Goal: Information Seeking & Learning: Learn about a topic

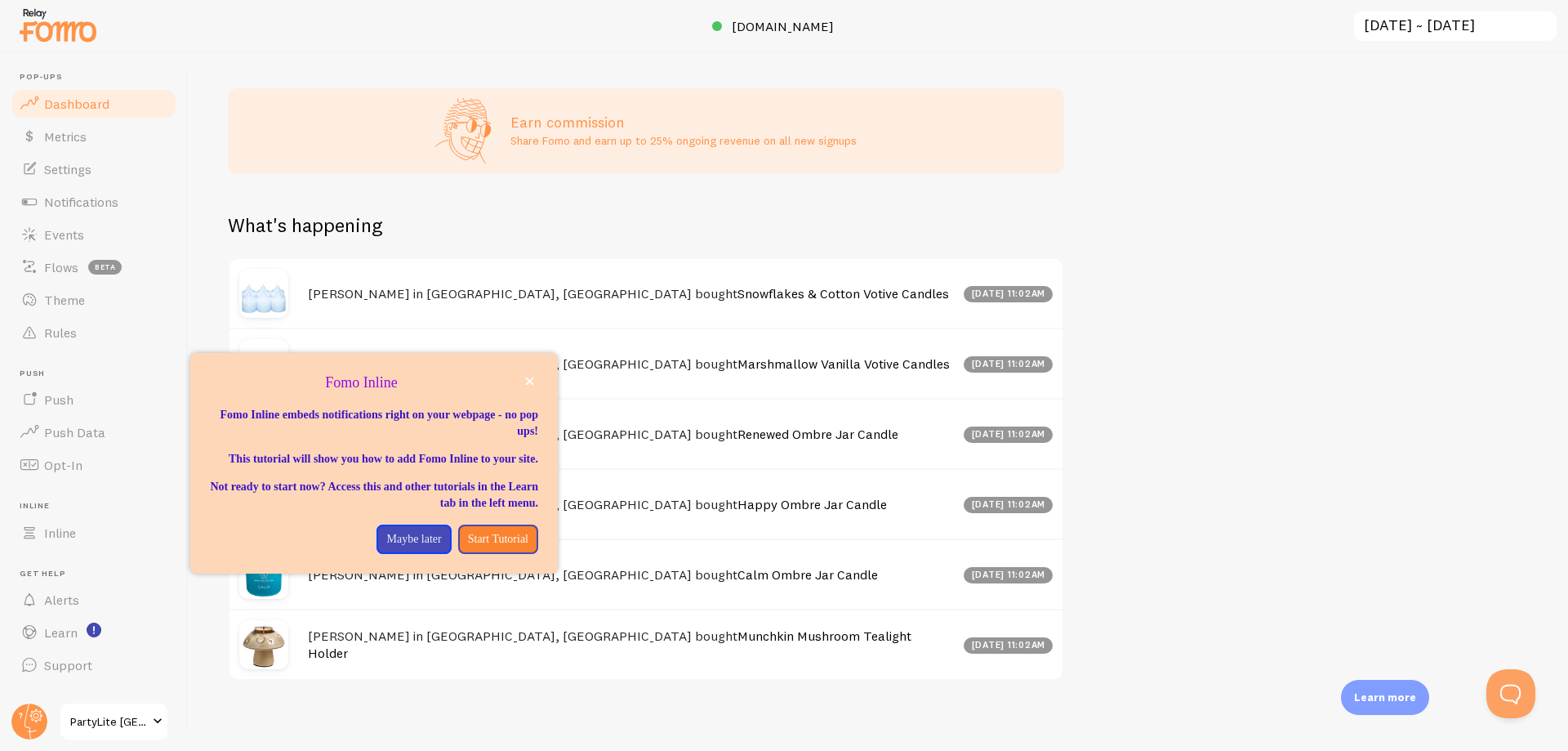
scroll to position [654, 0]
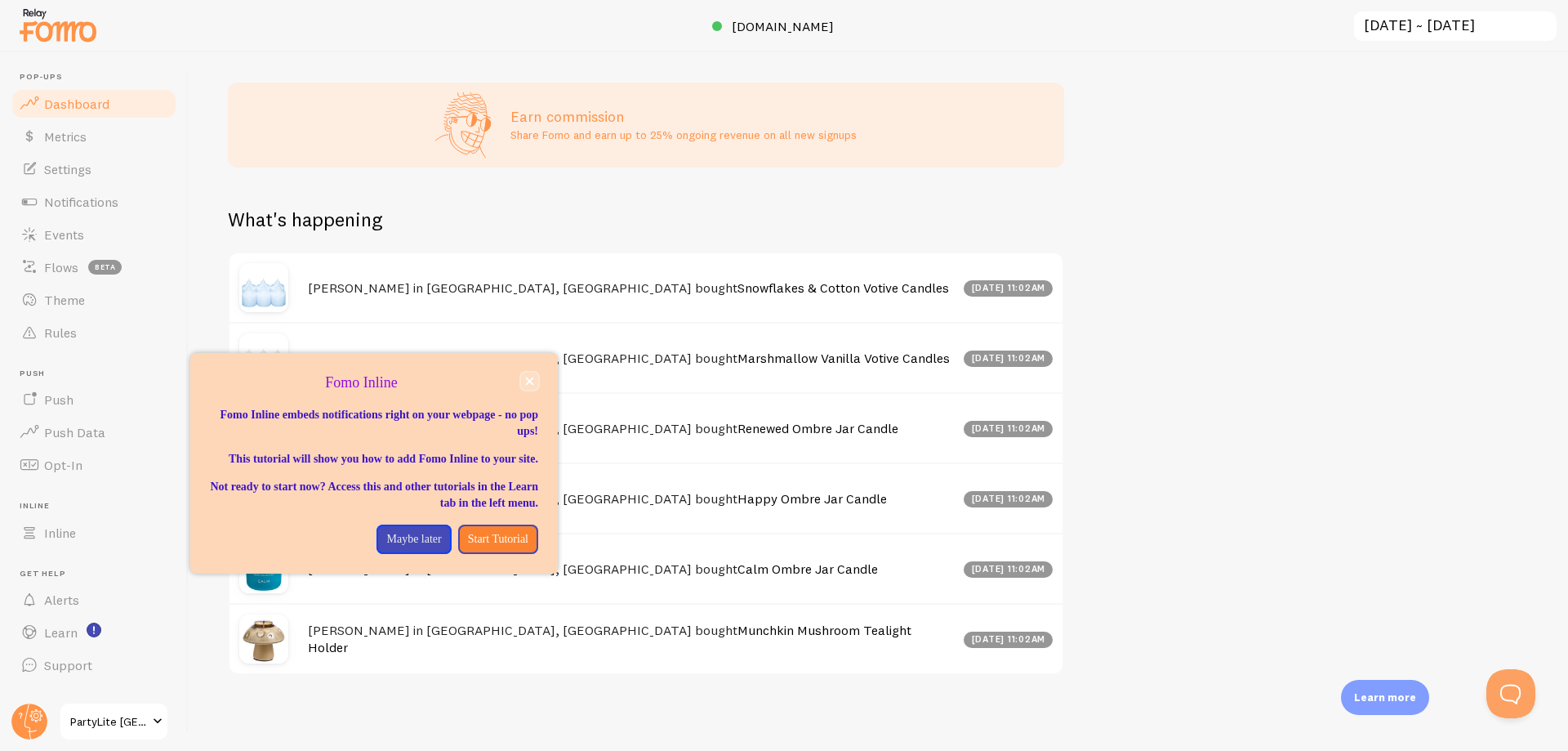
click at [529, 383] on icon "close," at bounding box center [529, 380] width 9 height 9
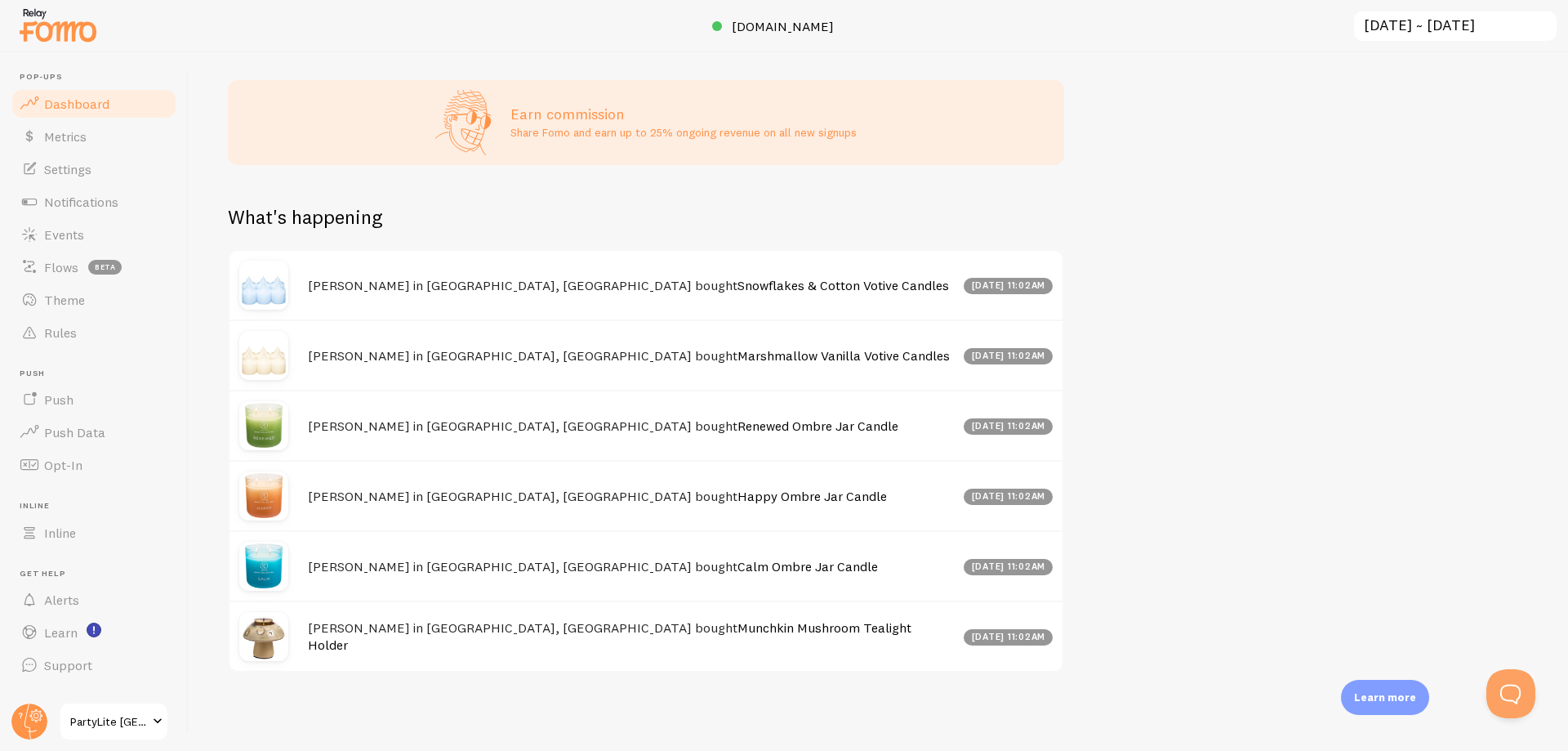
scroll to position [670, 0]
click at [67, 661] on span "Support" at bounding box center [69, 664] width 48 height 16
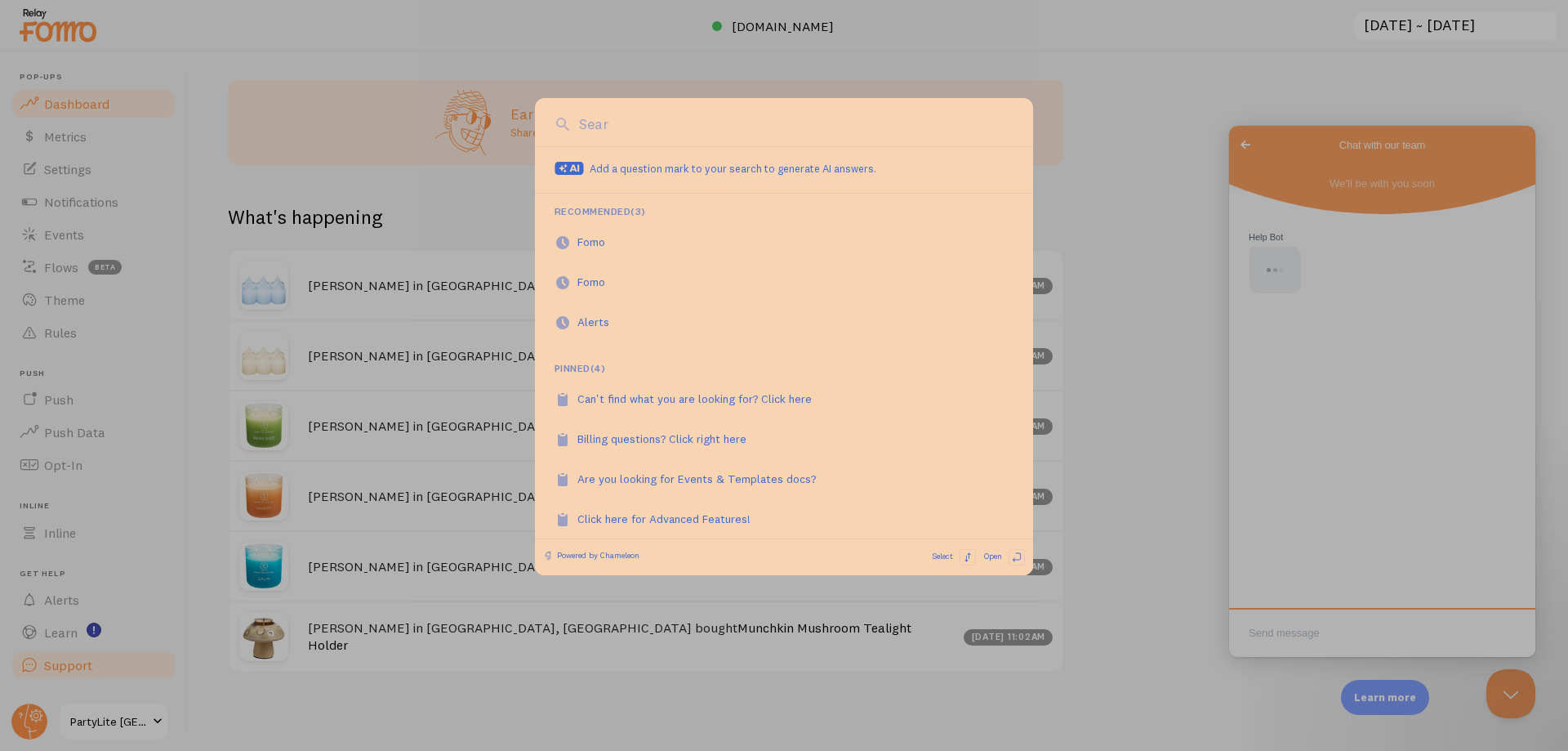
scroll to position [0, 0]
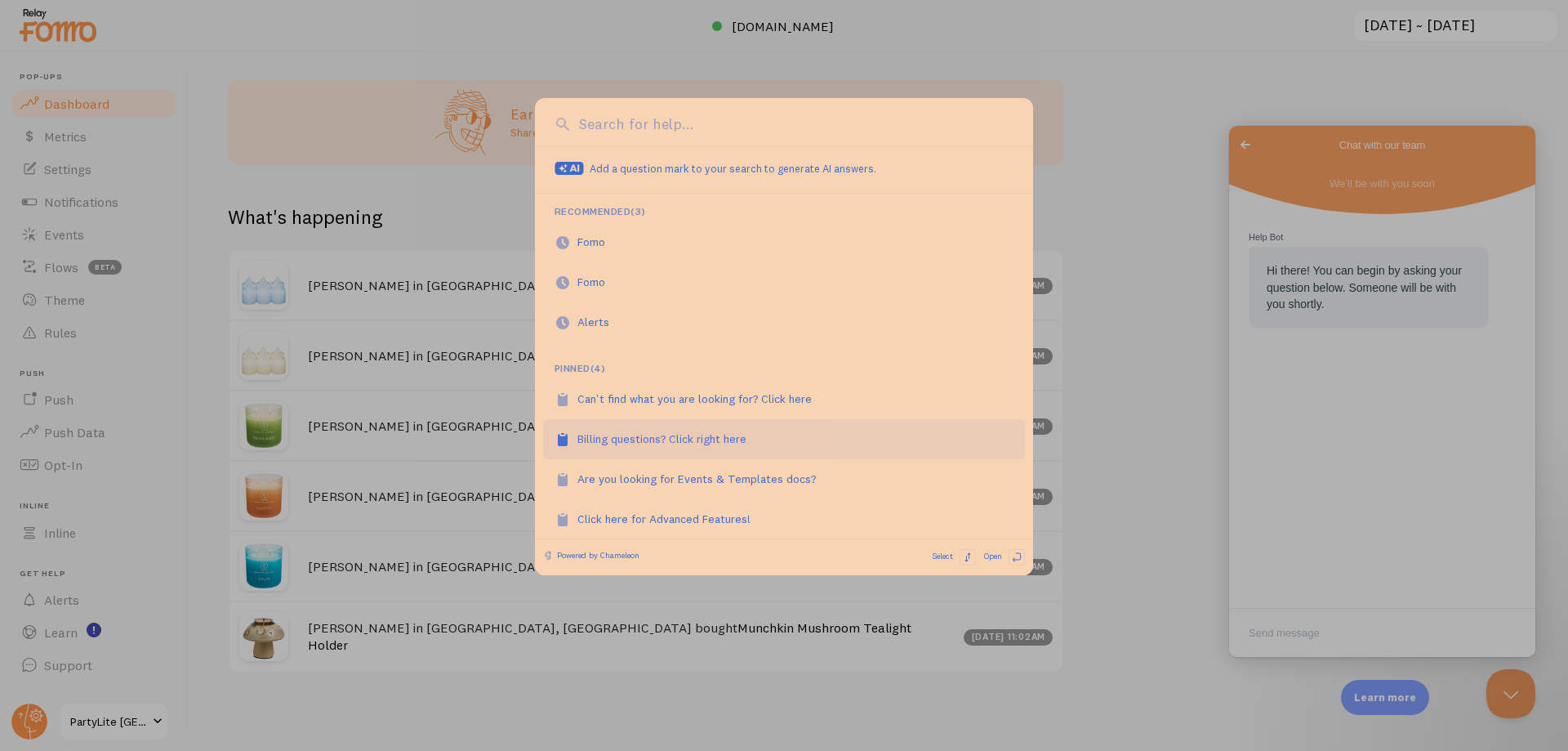
click at [684, 437] on div "Billing questions? Click right here" at bounding box center [671, 438] width 187 height 16
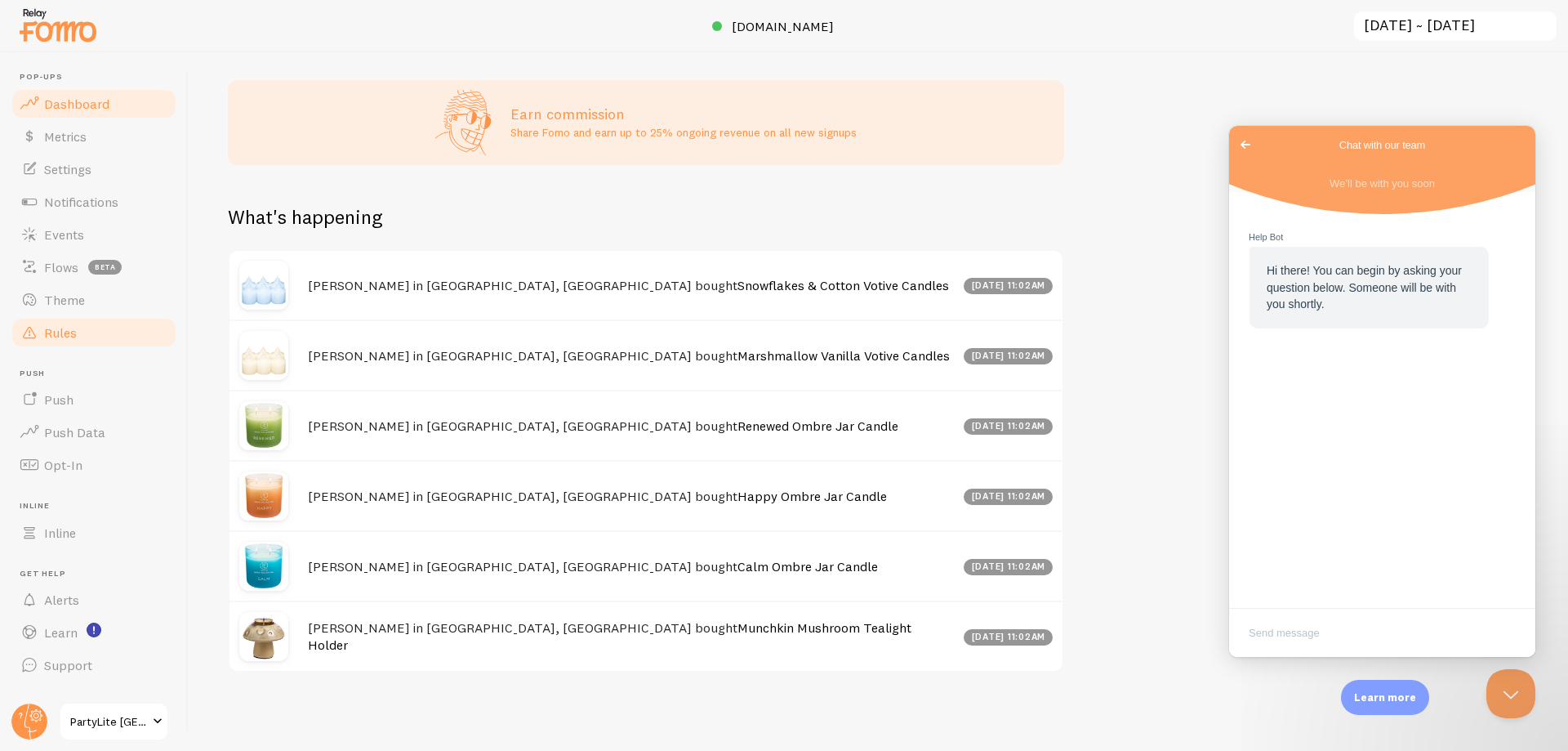
click at [61, 342] on link "Rules" at bounding box center [94, 333] width 168 height 33
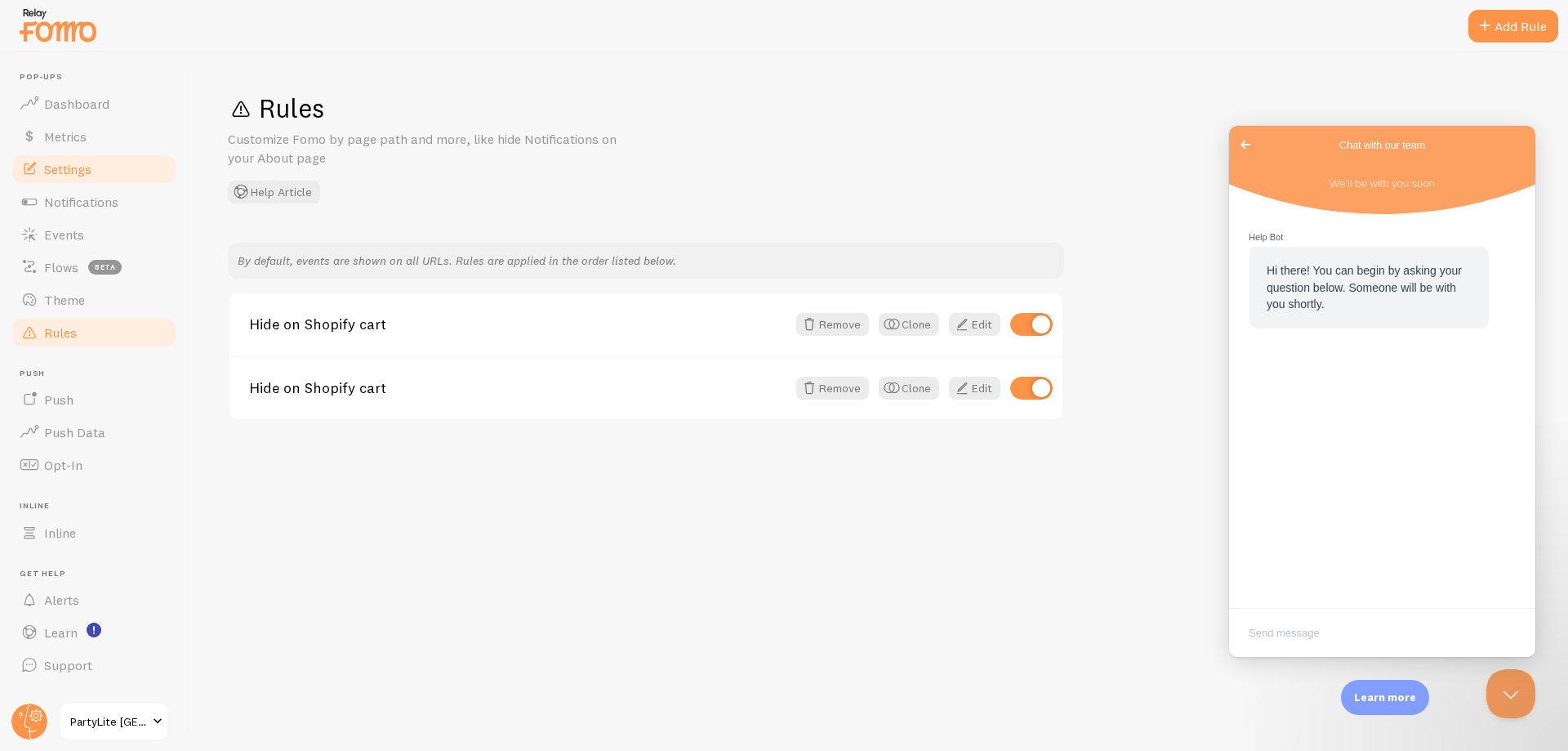
click at [64, 162] on span "Settings" at bounding box center [68, 169] width 47 height 16
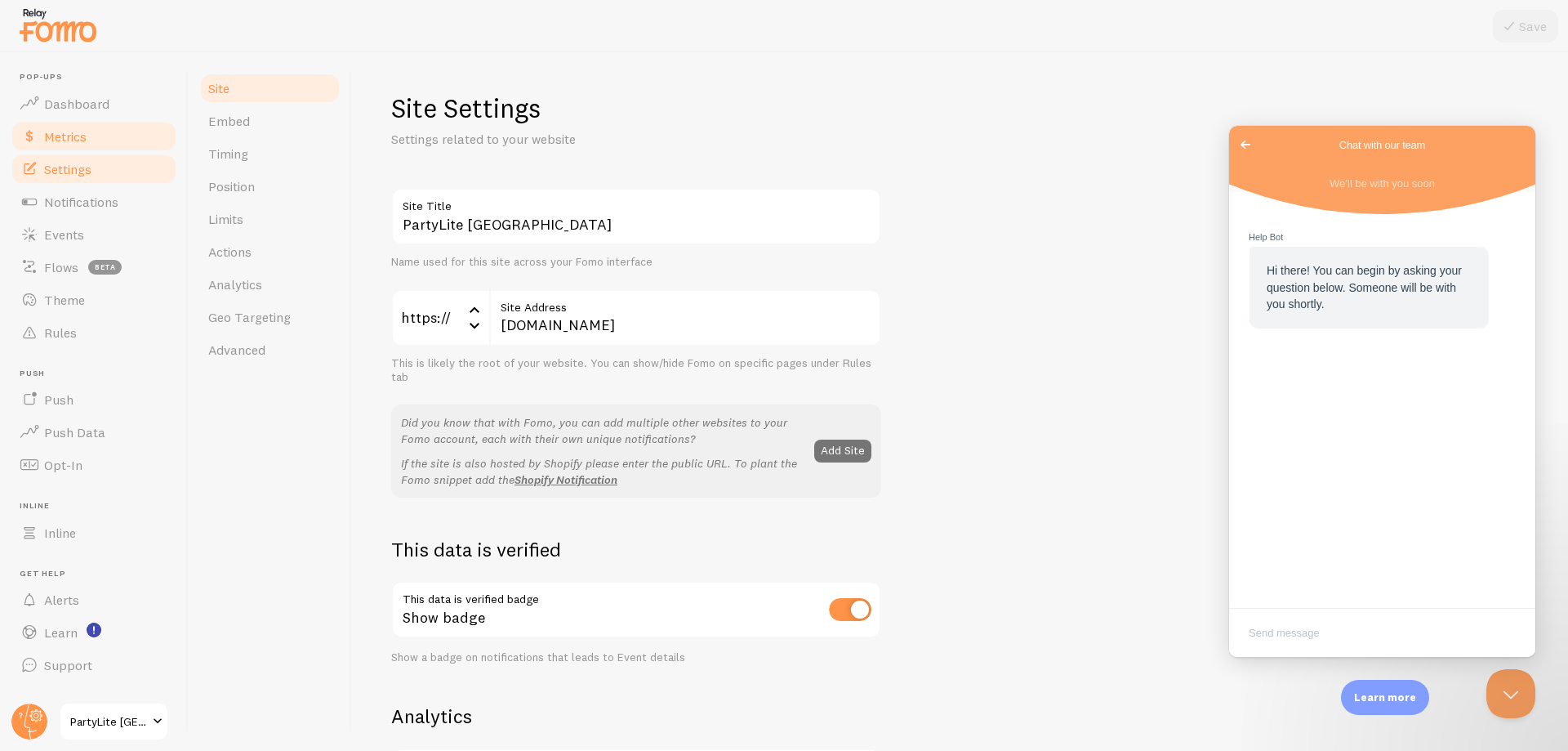
click at [62, 131] on span "Metrics" at bounding box center [66, 136] width 42 height 16
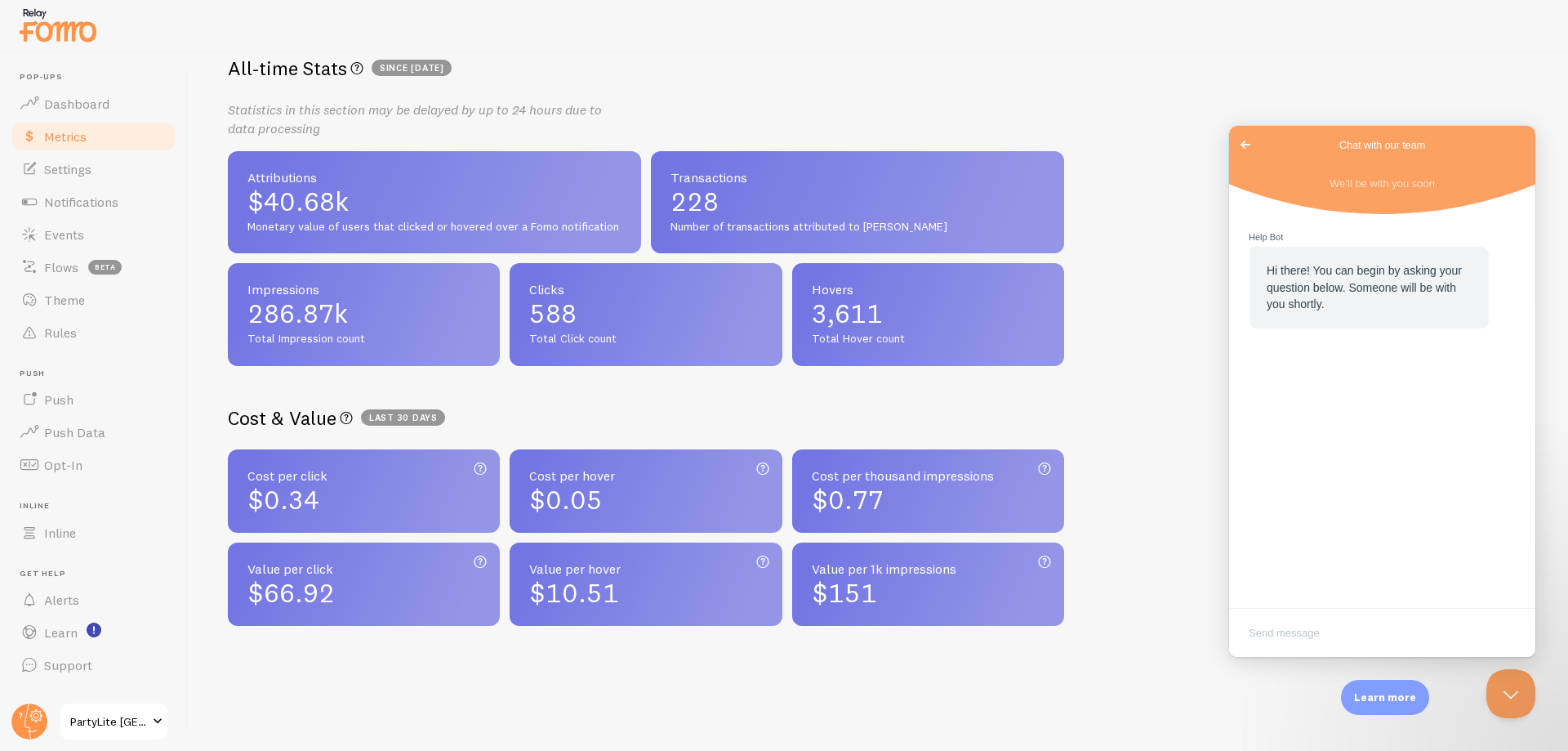
scroll to position [305, 0]
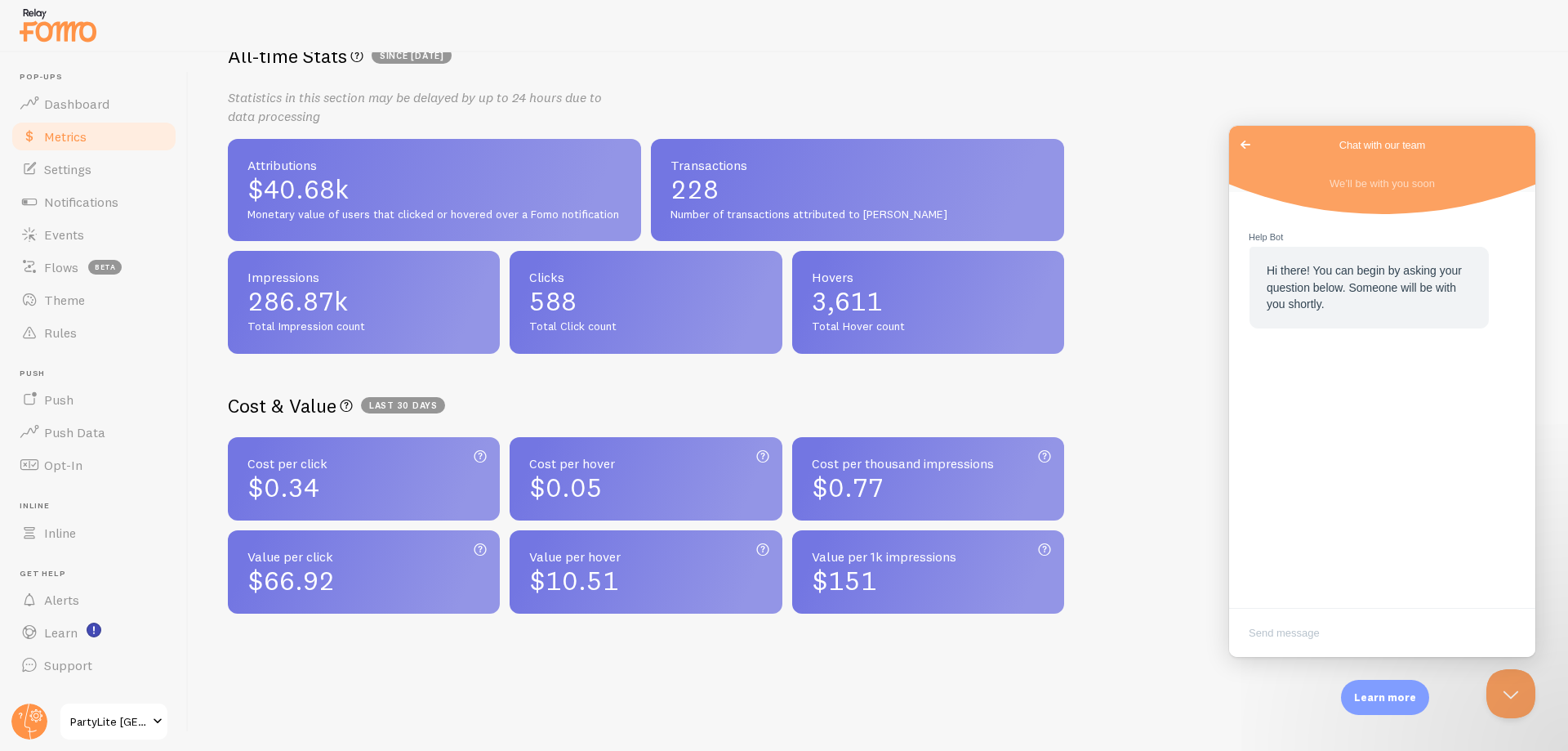
click at [1241, 141] on span "Go back" at bounding box center [1245, 145] width 19 height 19
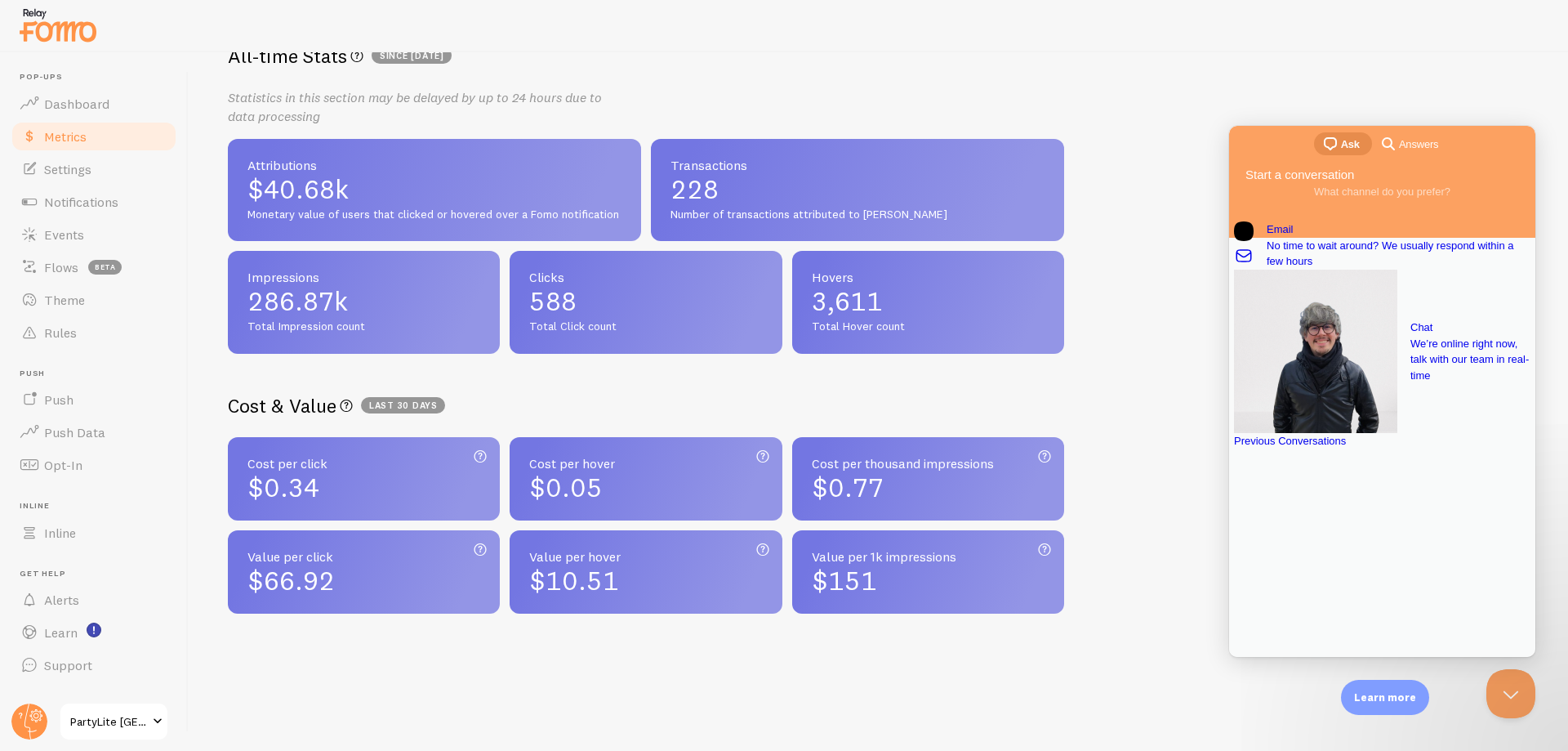
click at [1193, 376] on div "Metrics Dashboard BETA Learn about your users and how they interact with Fomo W…" at bounding box center [877, 402] width 1379 height 699
click at [1517, 685] on button "Close Beacon popover" at bounding box center [1507, 690] width 49 height 49
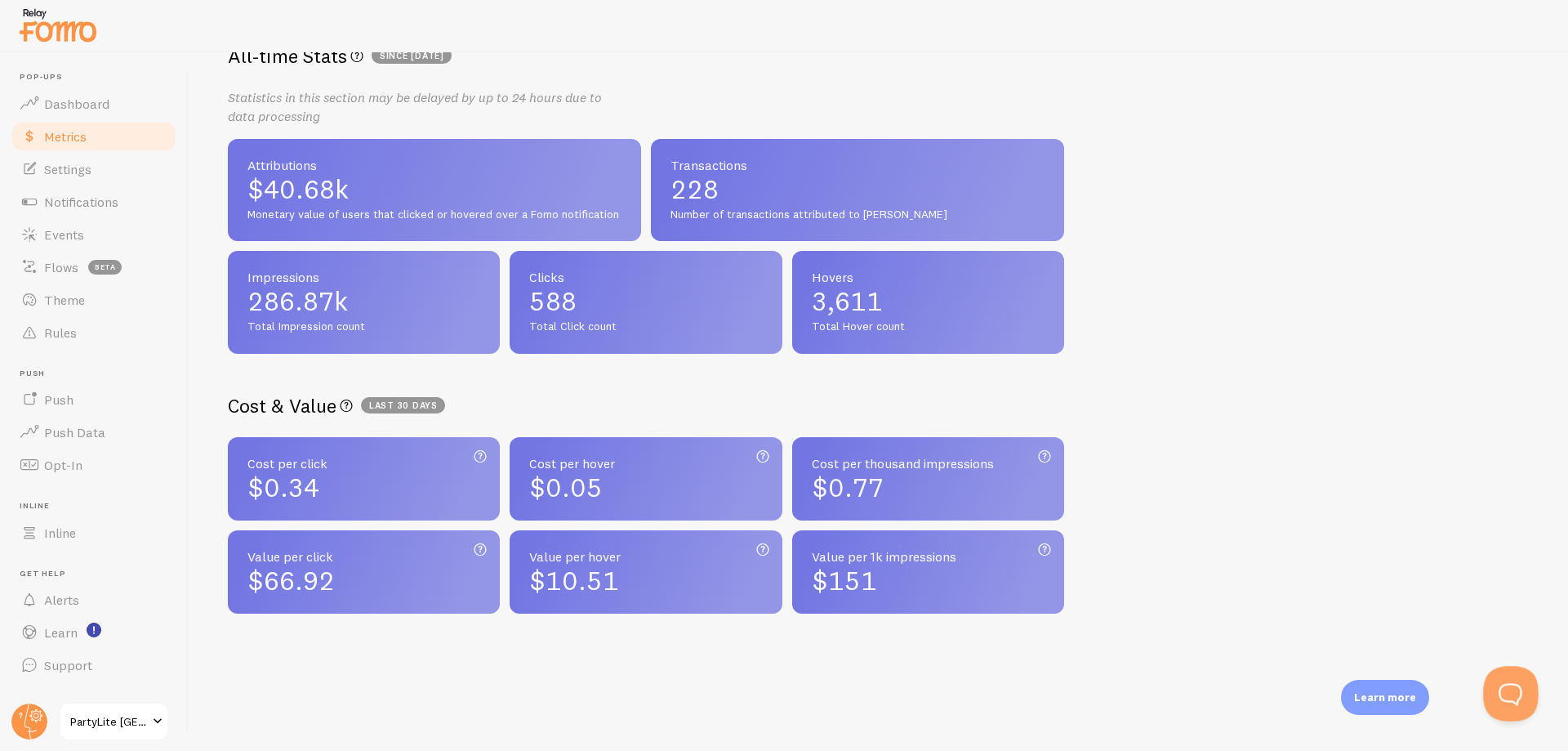
click at [1496, 687] on button "Open Beacon popover" at bounding box center [1507, 690] width 49 height 49
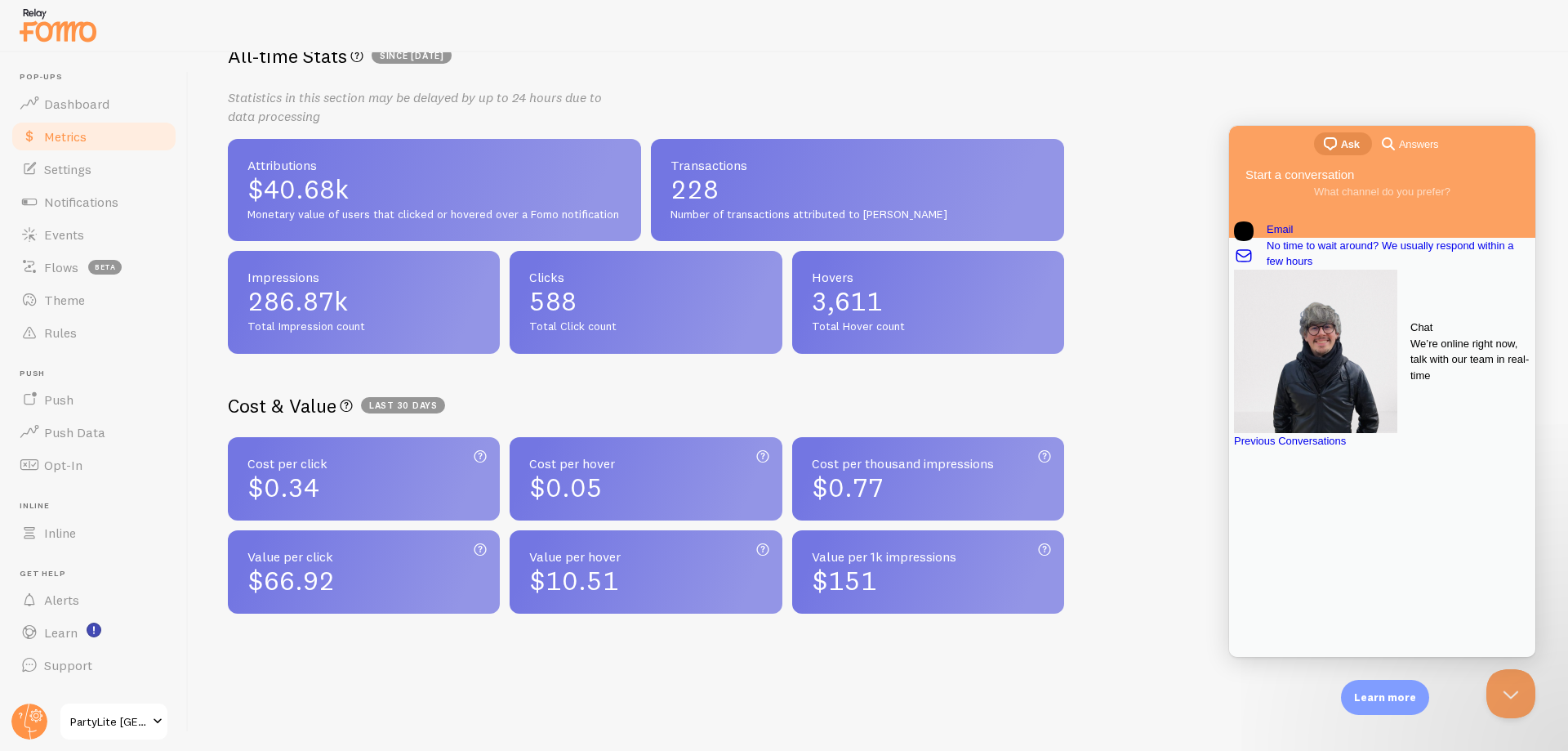
click at [1415, 376] on span "We’re online right now, talk with our team in real-time" at bounding box center [1471, 360] width 120 height 48
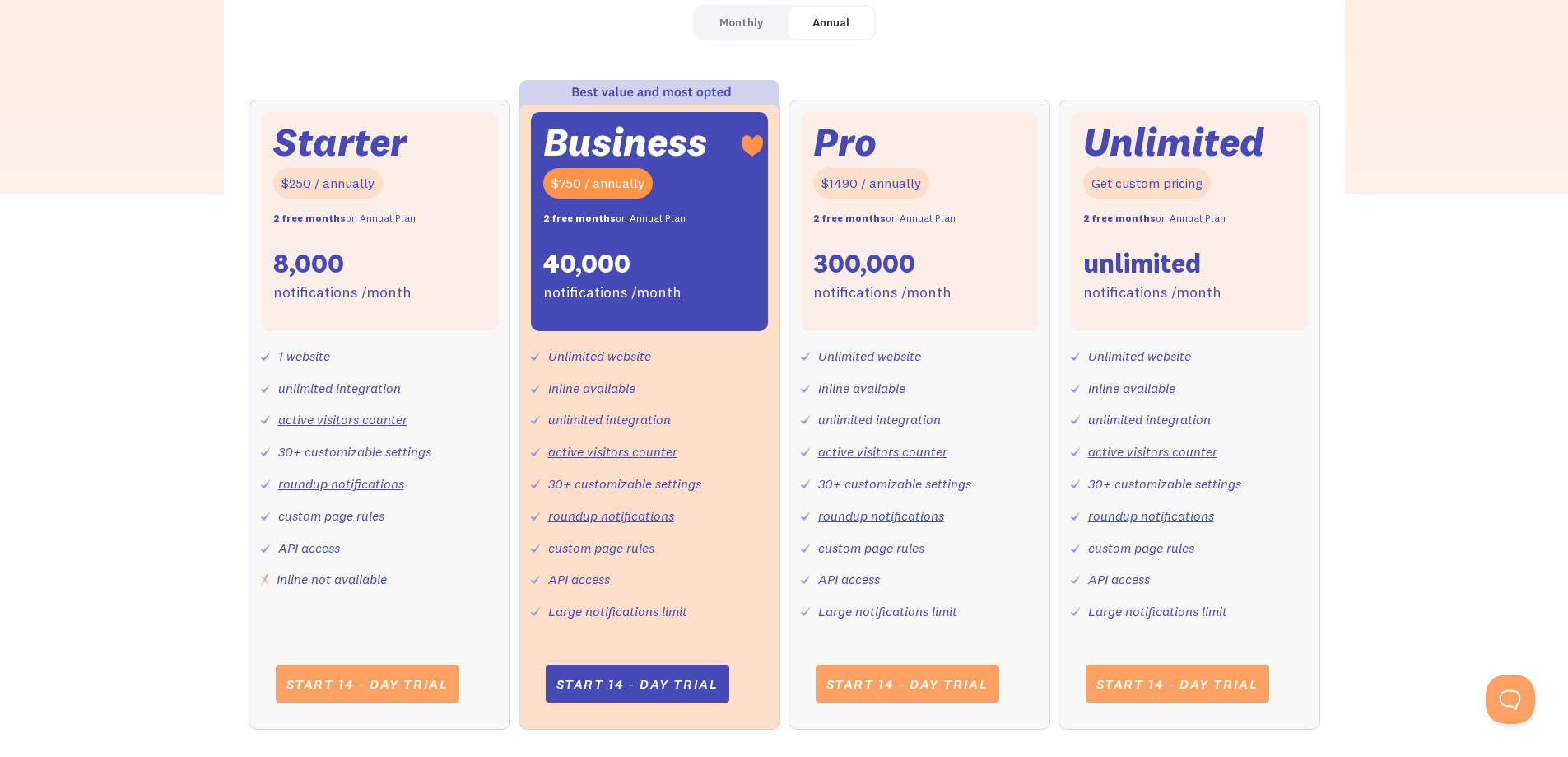
scroll to position [659, 0]
